Goal: Book appointment/travel/reservation

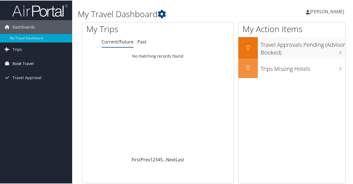
click at [22, 65] on span "Book Travel" at bounding box center [22, 63] width 21 height 14
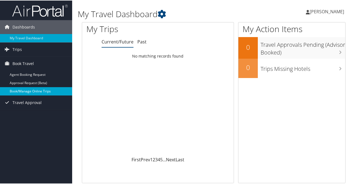
click at [26, 90] on link "Book/Manage Online Trips" at bounding box center [36, 91] width 72 height 8
